Goal: Navigation & Orientation: Find specific page/section

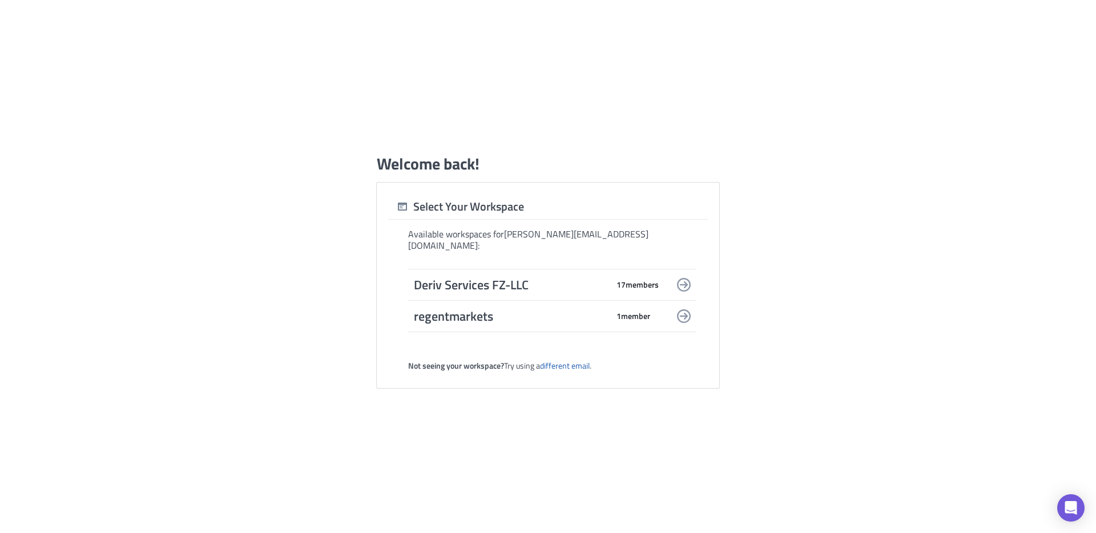
click at [491, 283] on span "Deriv Services FZ-LLC" at bounding box center [511, 285] width 194 height 16
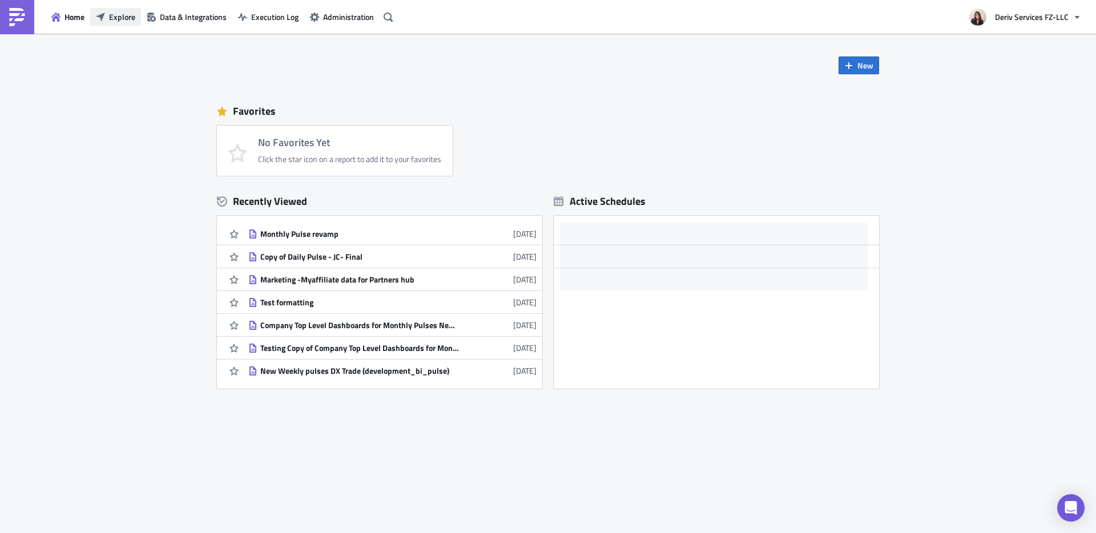
click at [125, 22] on span "Explore" at bounding box center [122, 17] width 26 height 12
